Goal: Information Seeking & Learning: Learn about a topic

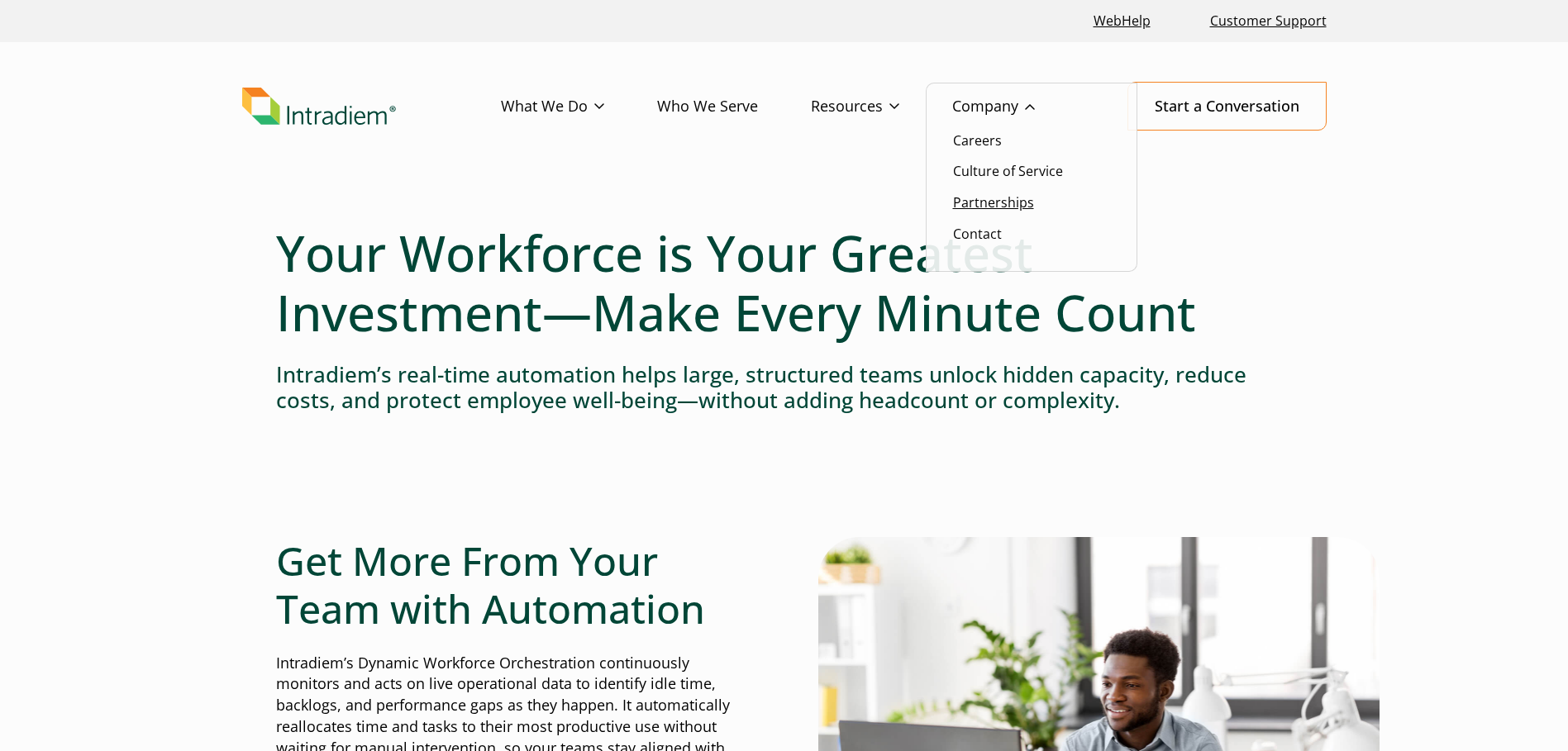
click at [990, 195] on link "Partnerships" at bounding box center [993, 202] width 81 height 18
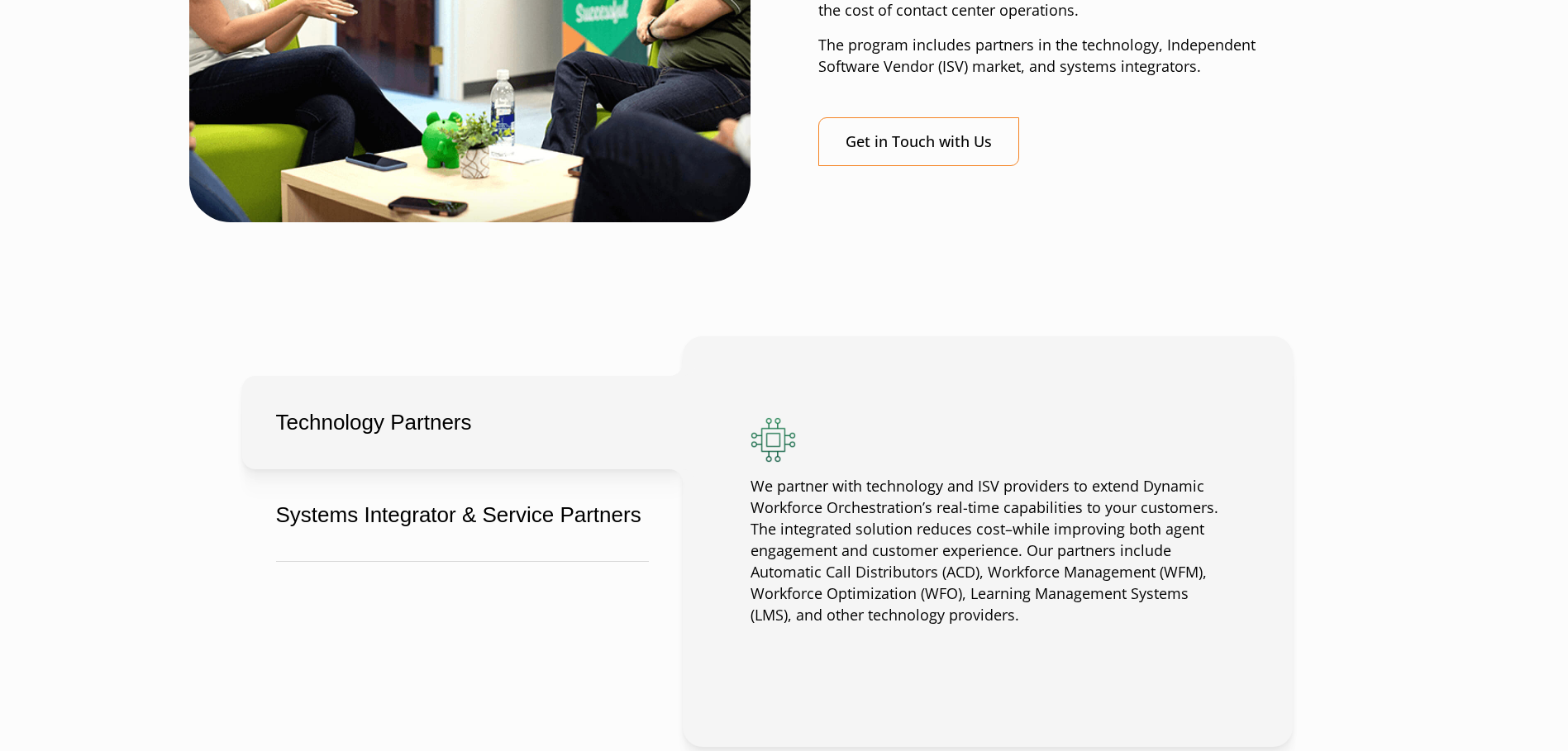
scroll to position [1157, 0]
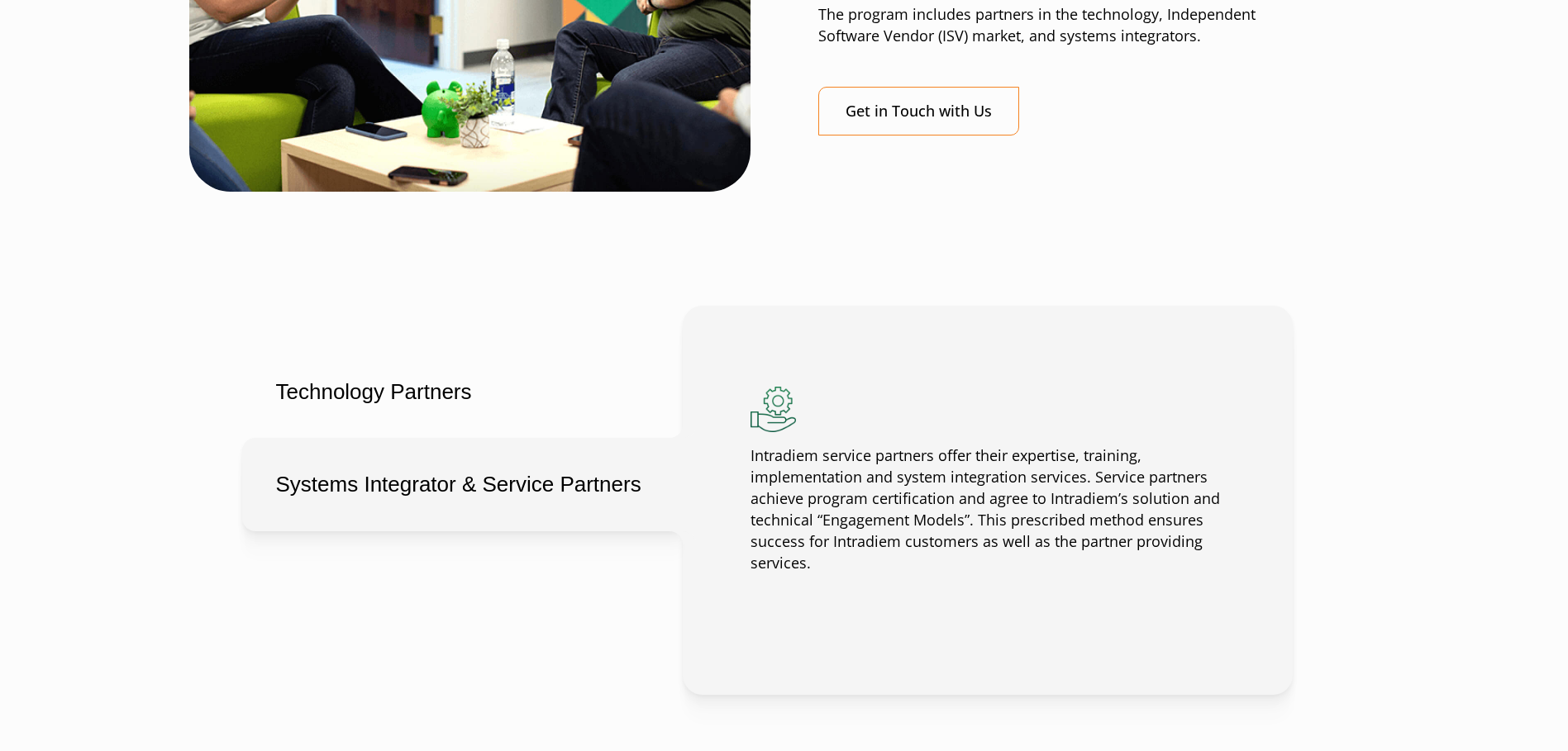
click at [418, 476] on button "Systems Integrator & Service Partners" at bounding box center [462, 485] width 441 height 94
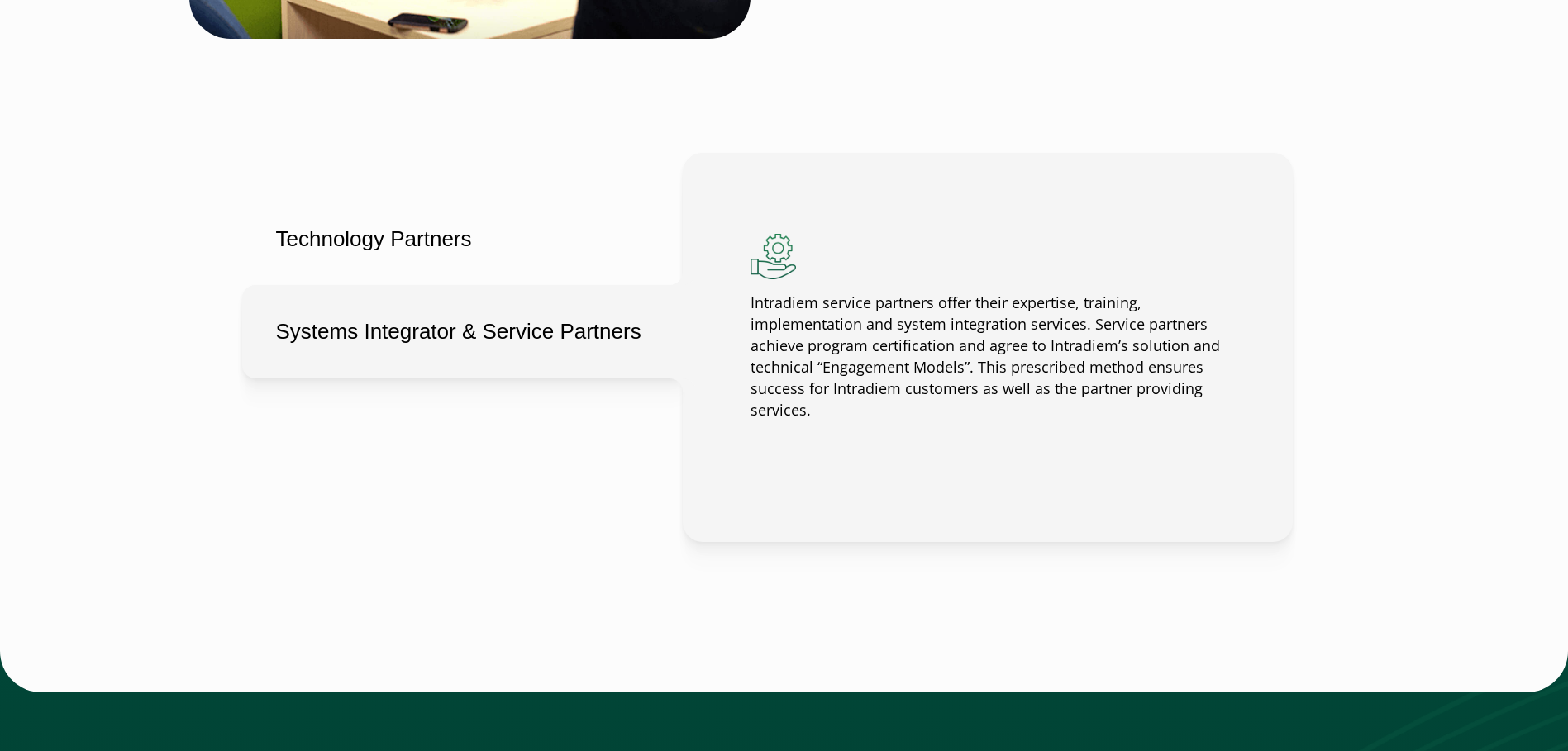
scroll to position [1322, 0]
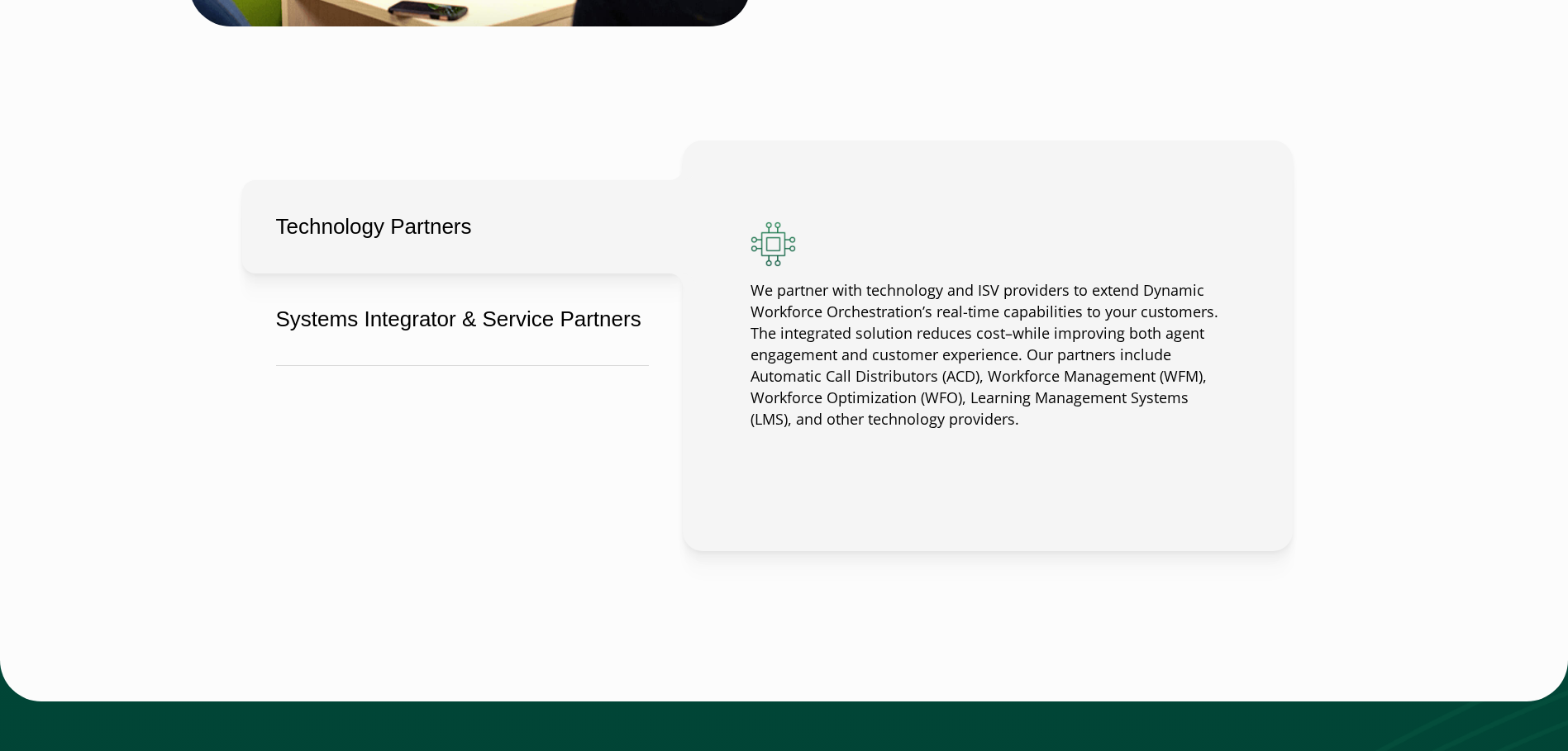
click at [319, 224] on button "Technology Partners" at bounding box center [462, 227] width 441 height 94
click at [329, 227] on button "Technology Partners" at bounding box center [462, 227] width 441 height 94
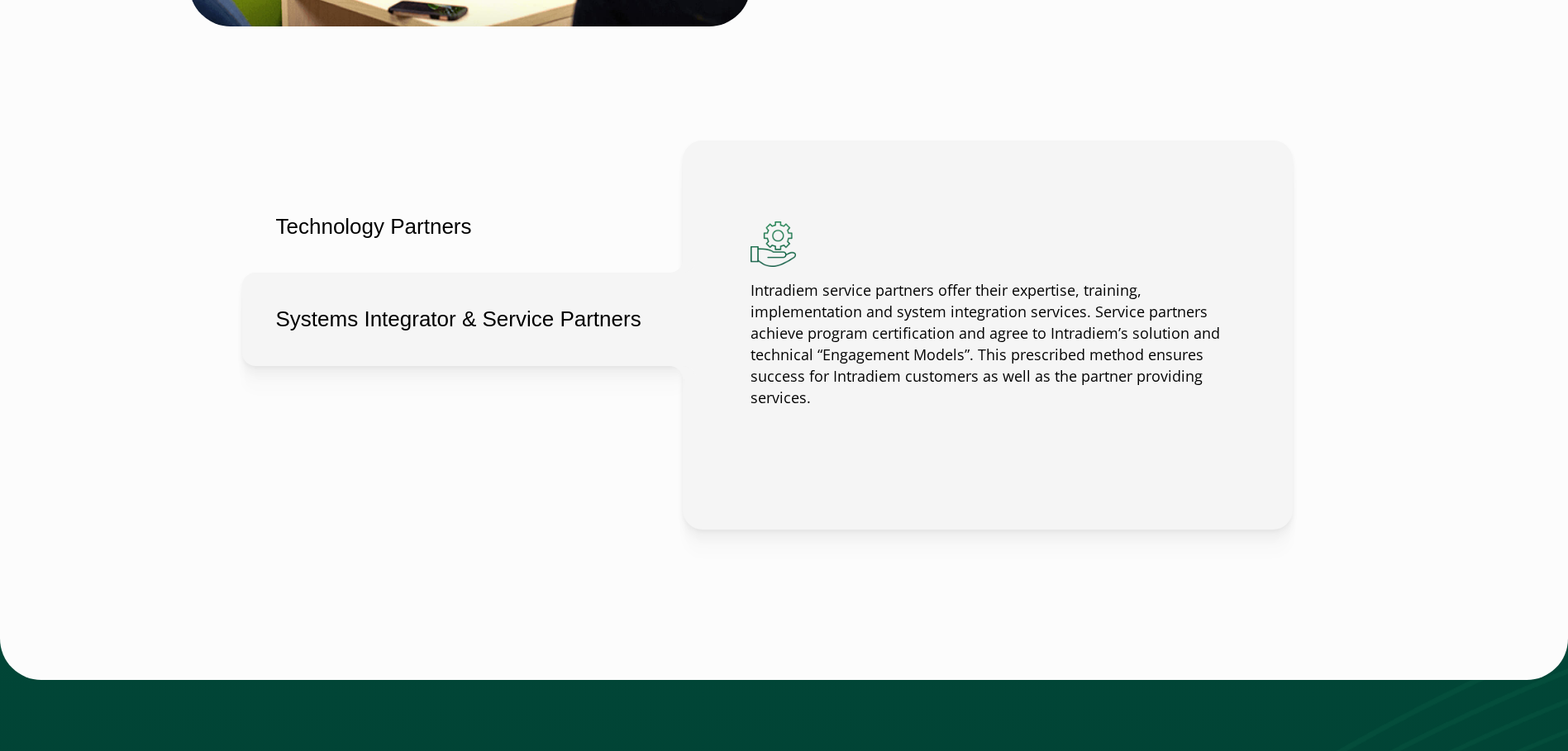
click at [385, 324] on button "Systems Integrator & Service Partners" at bounding box center [462, 319] width 441 height 94
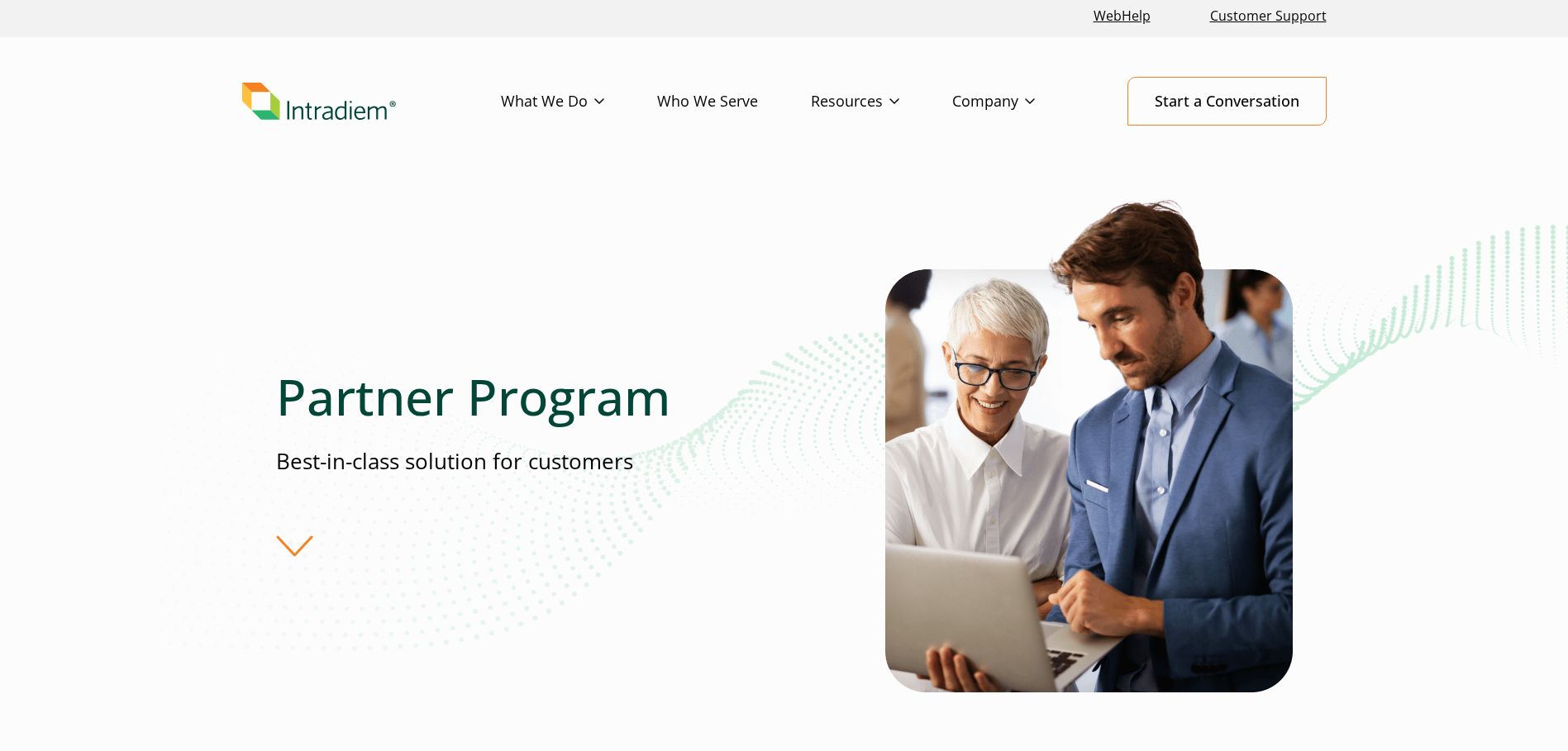
scroll to position [0, 0]
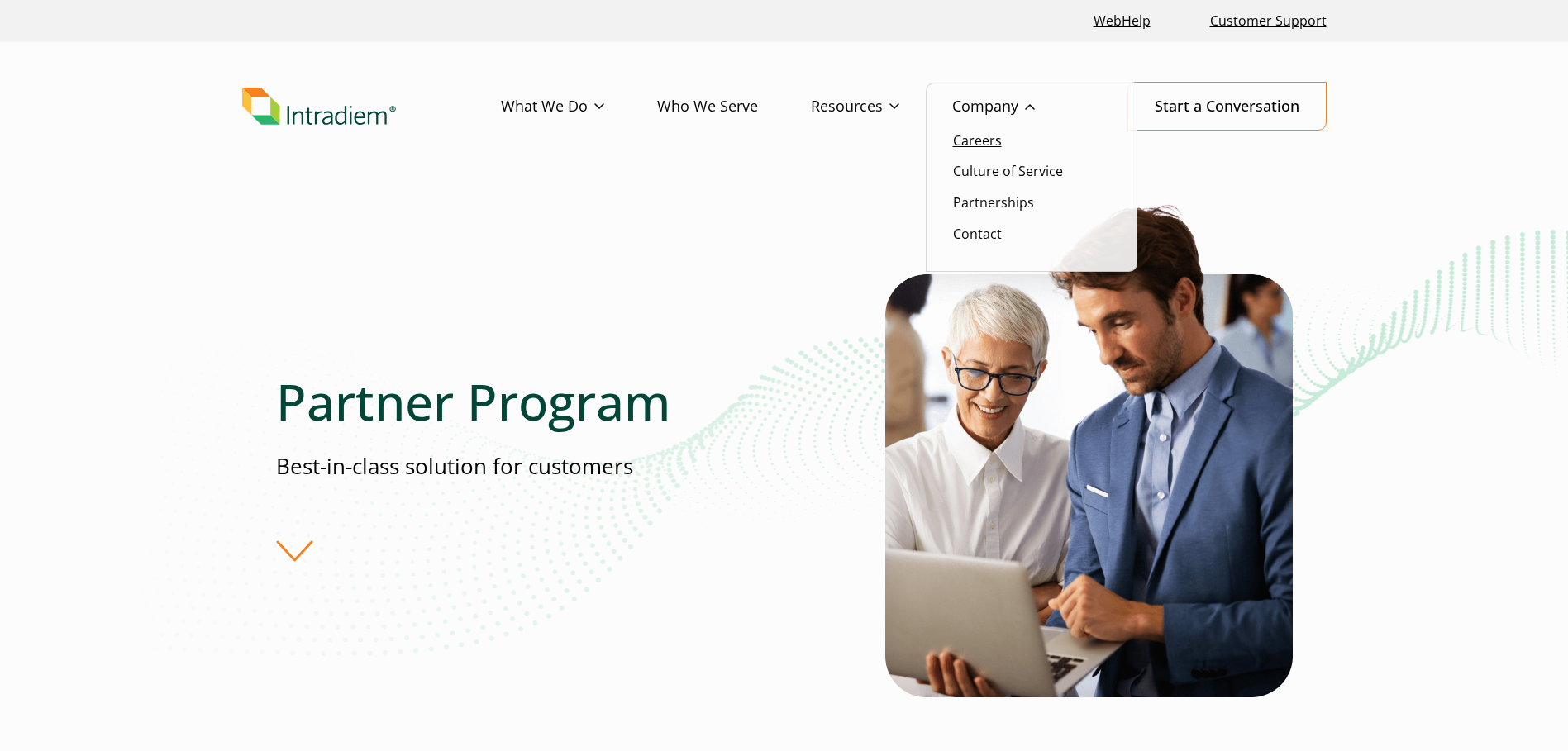
click at [985, 138] on link "Careers" at bounding box center [977, 140] width 49 height 18
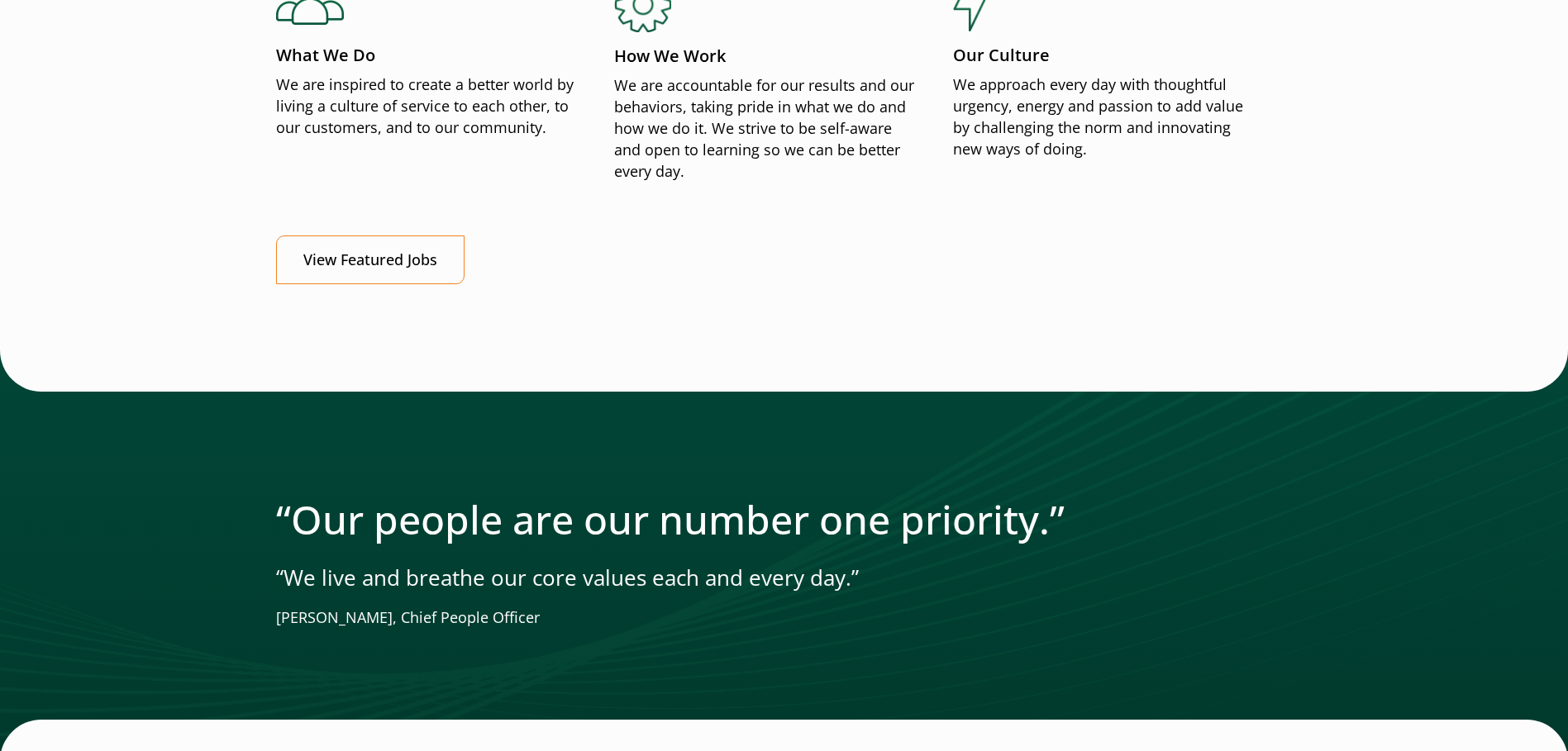
scroll to position [2096, 0]
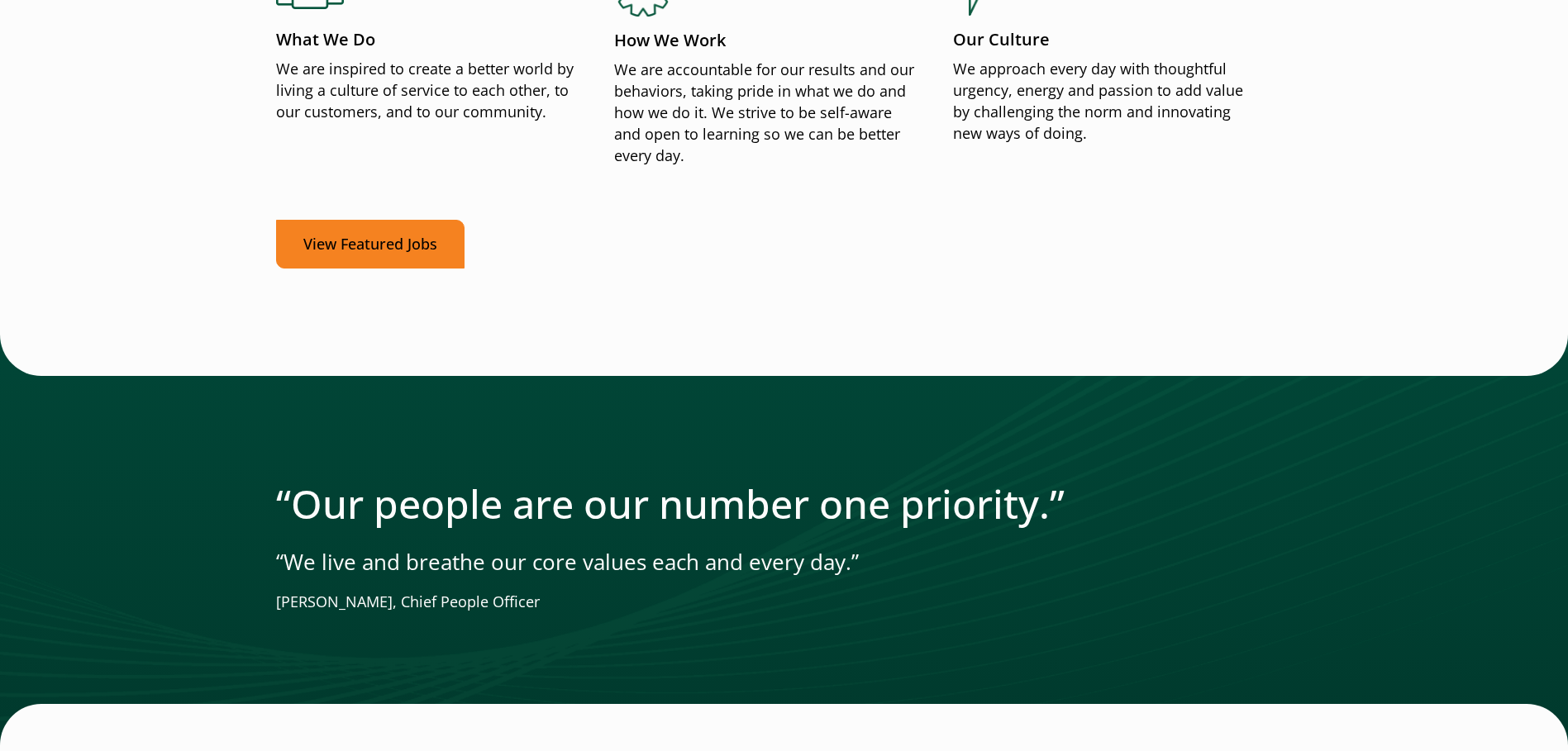
click at [344, 235] on link "View Featured Jobs" at bounding box center [370, 244] width 188 height 49
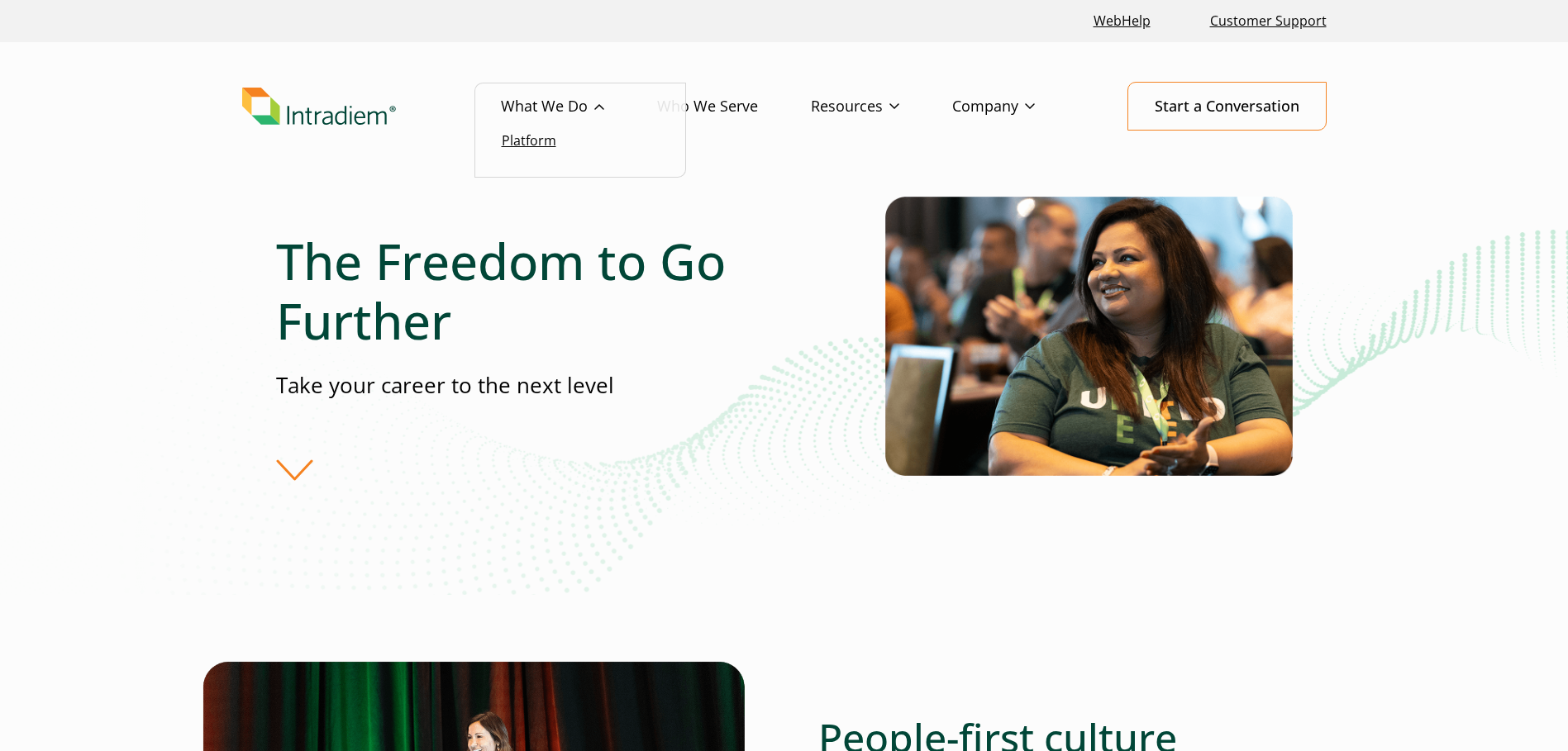
click at [538, 138] on link "Platform" at bounding box center [529, 140] width 54 height 18
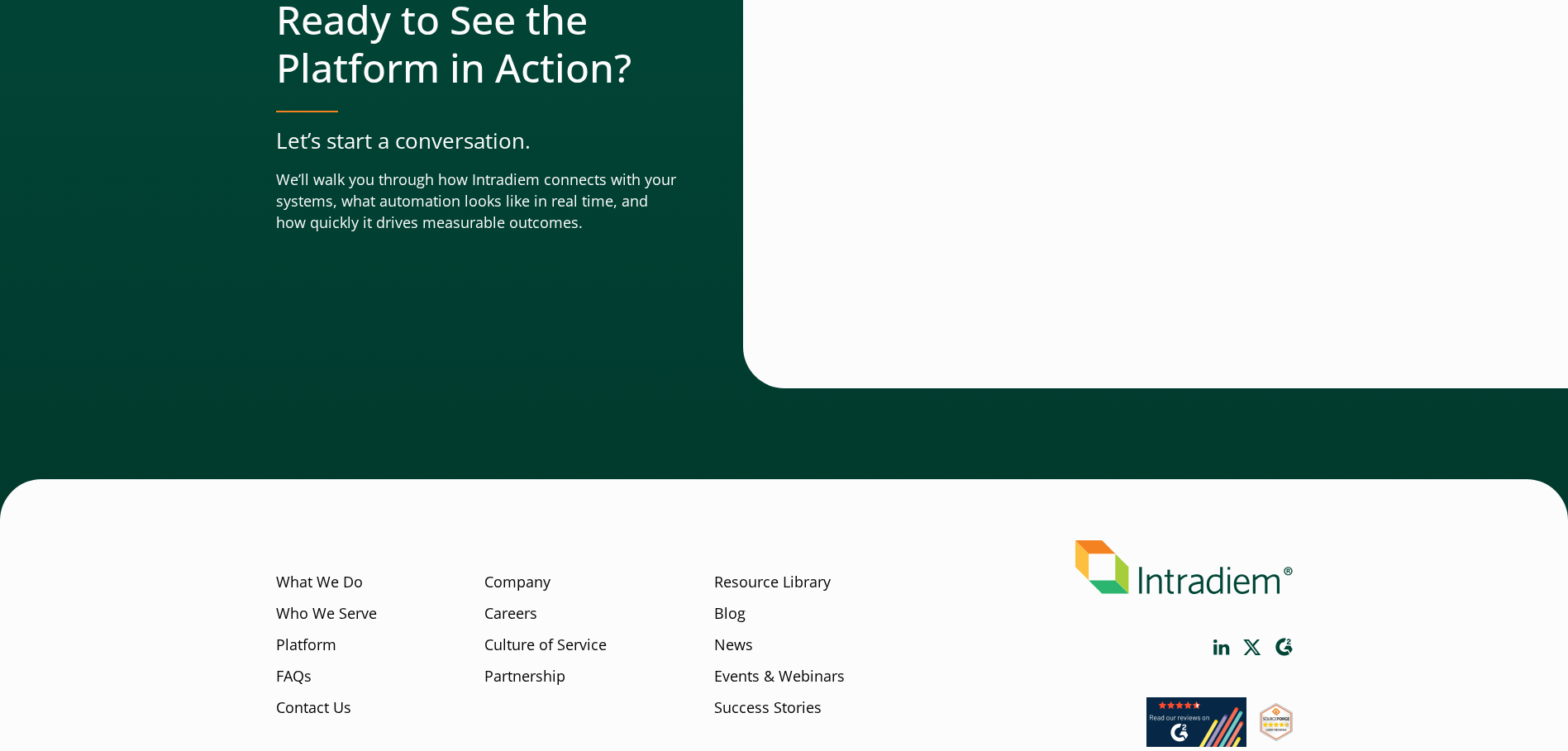
scroll to position [5794, 0]
